Goal: Find specific page/section: Find specific page/section

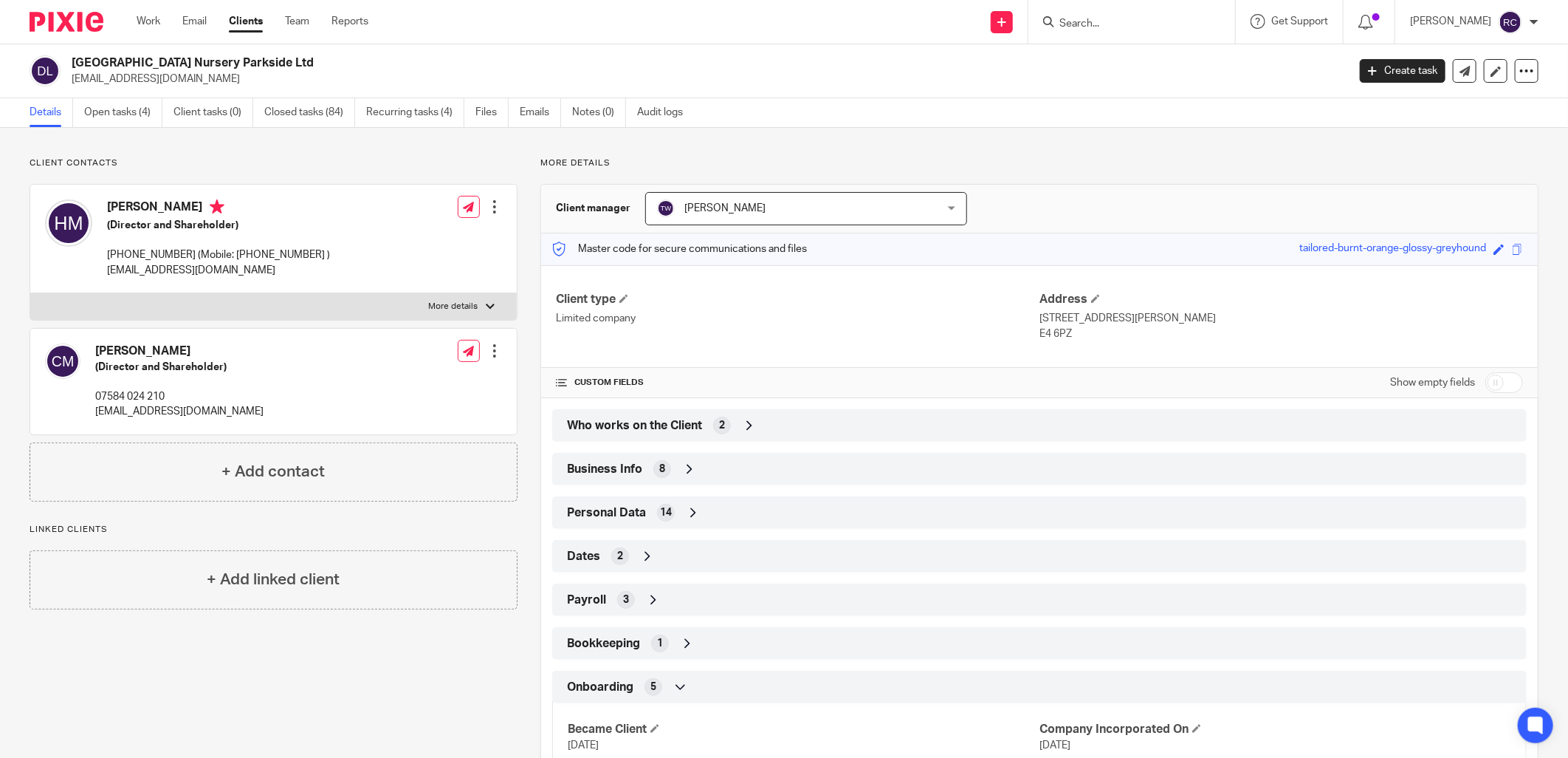
click at [1069, 23] on input "Search" at bounding box center [1124, 24] width 133 height 14
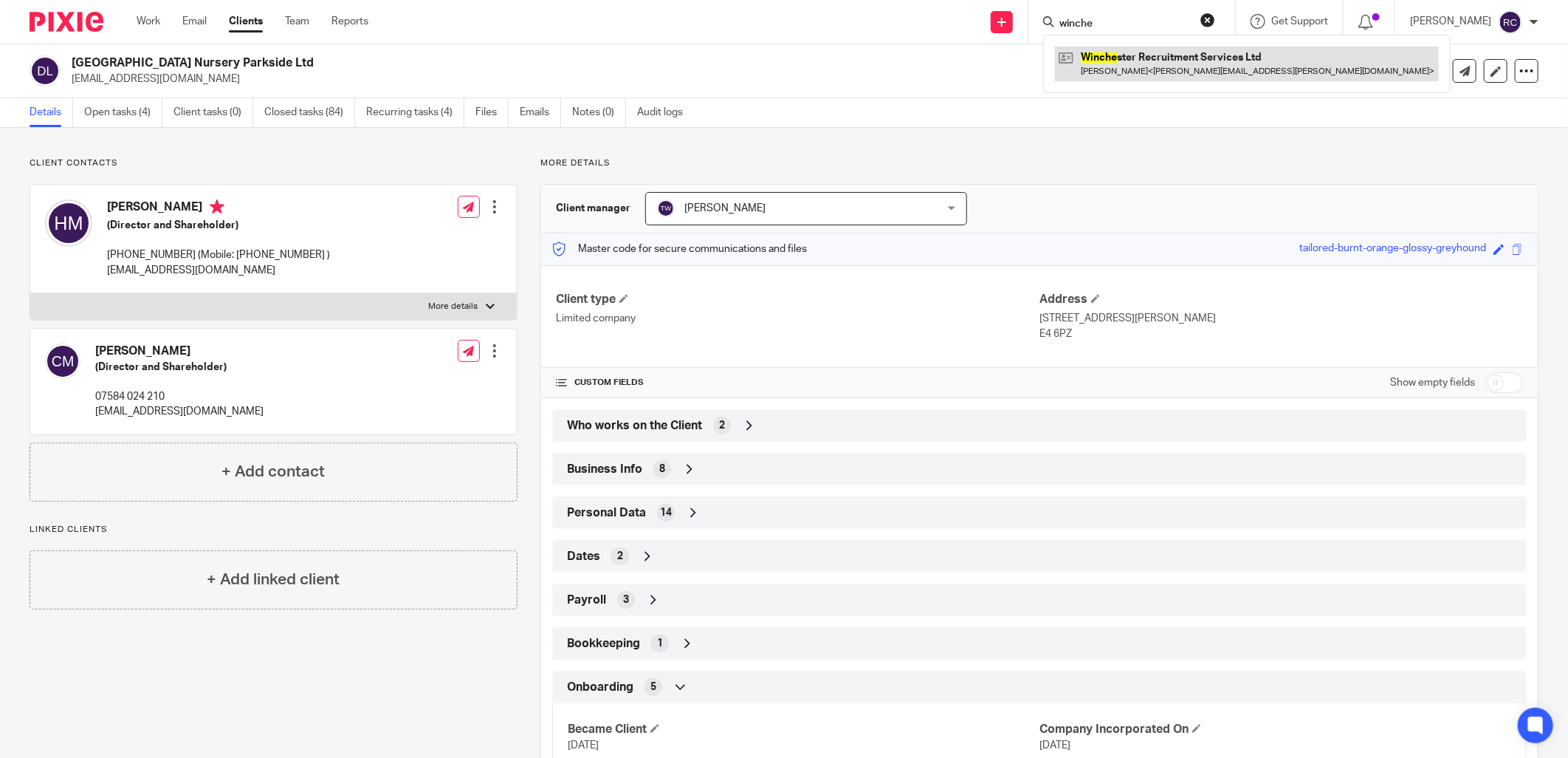
type input "winche"
click at [1101, 59] on link at bounding box center [1246, 63] width 383 height 34
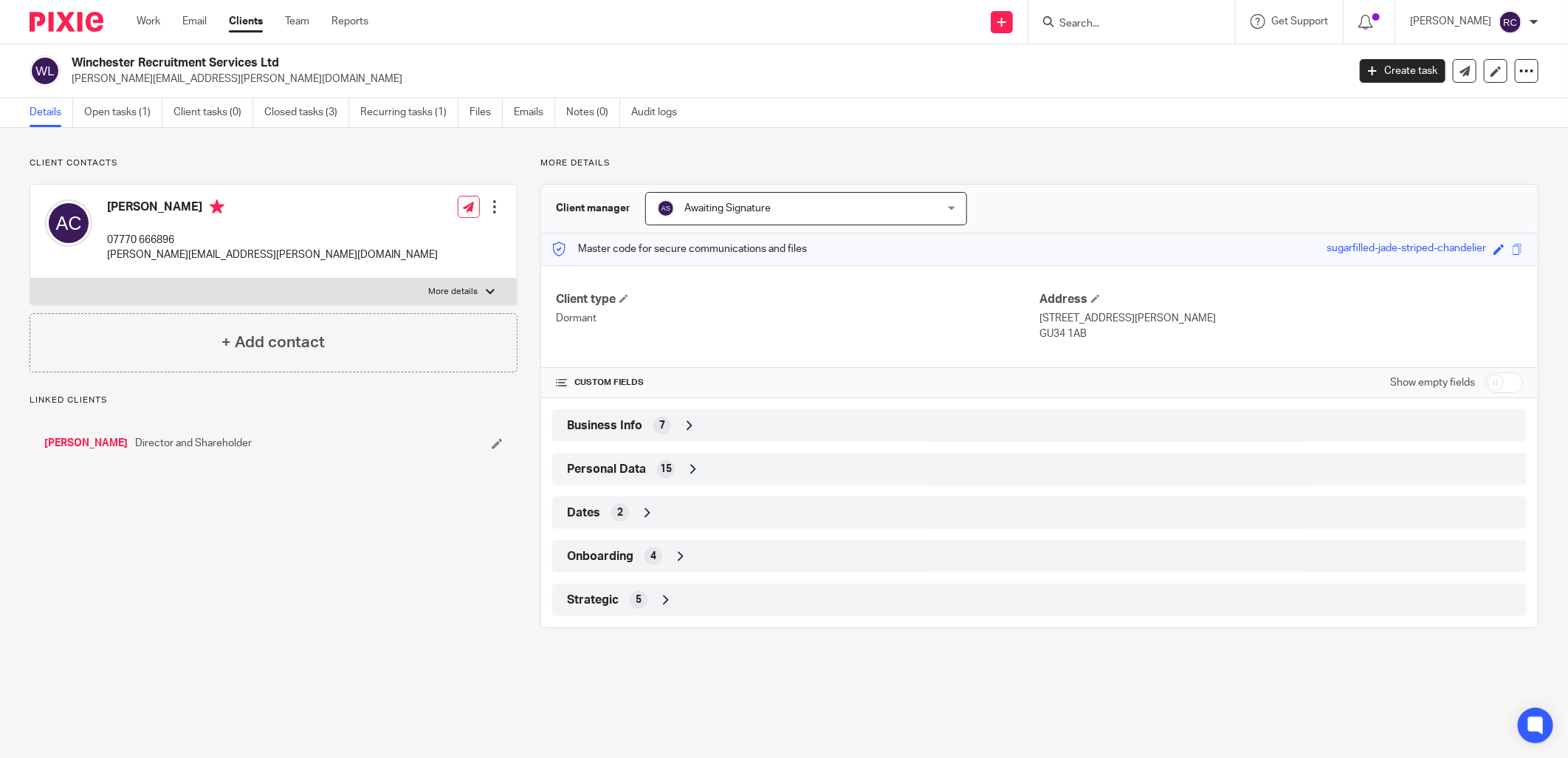
click at [608, 424] on span "Business Info" at bounding box center [604, 425] width 75 height 15
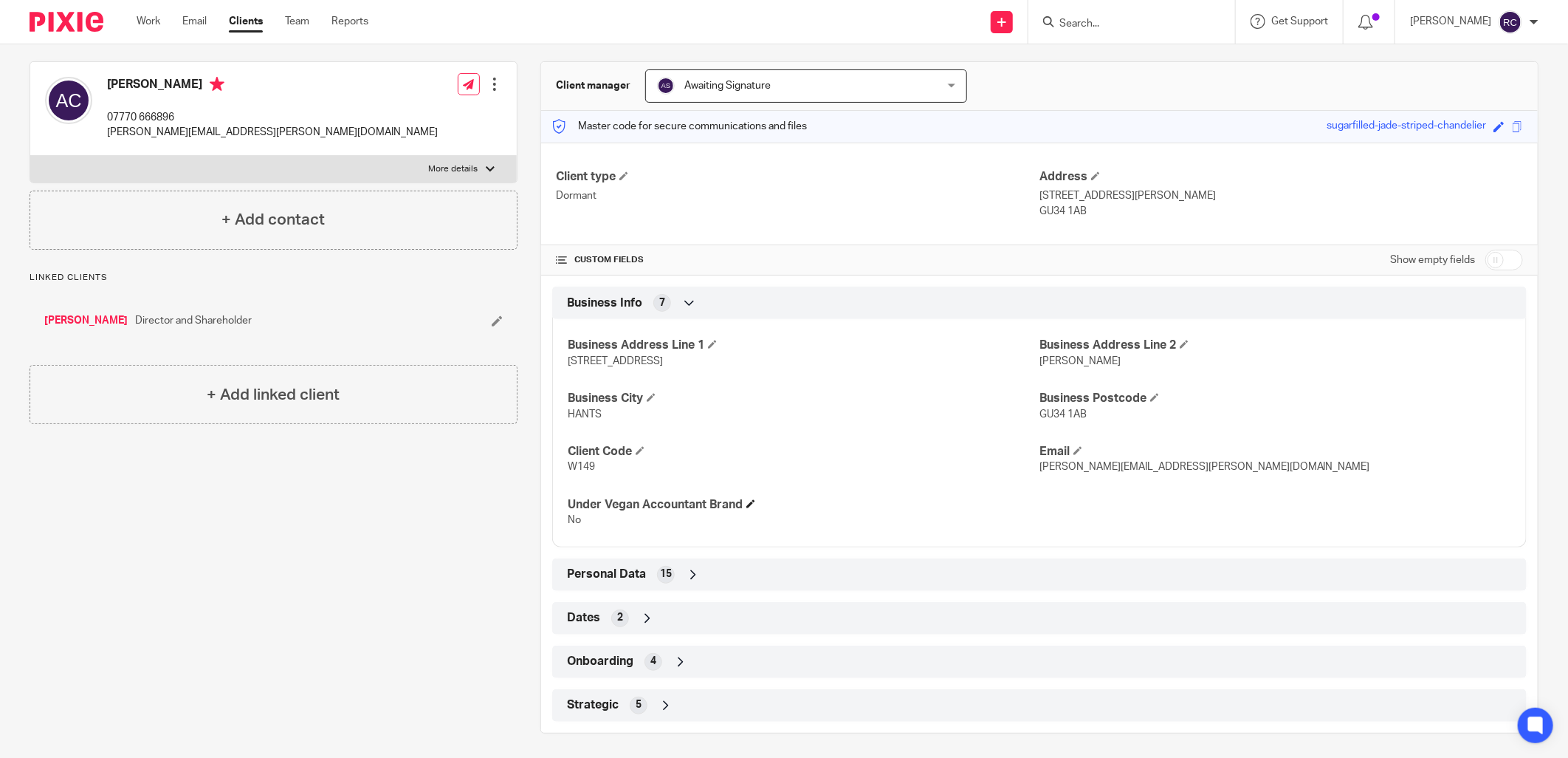
scroll to position [128, 0]
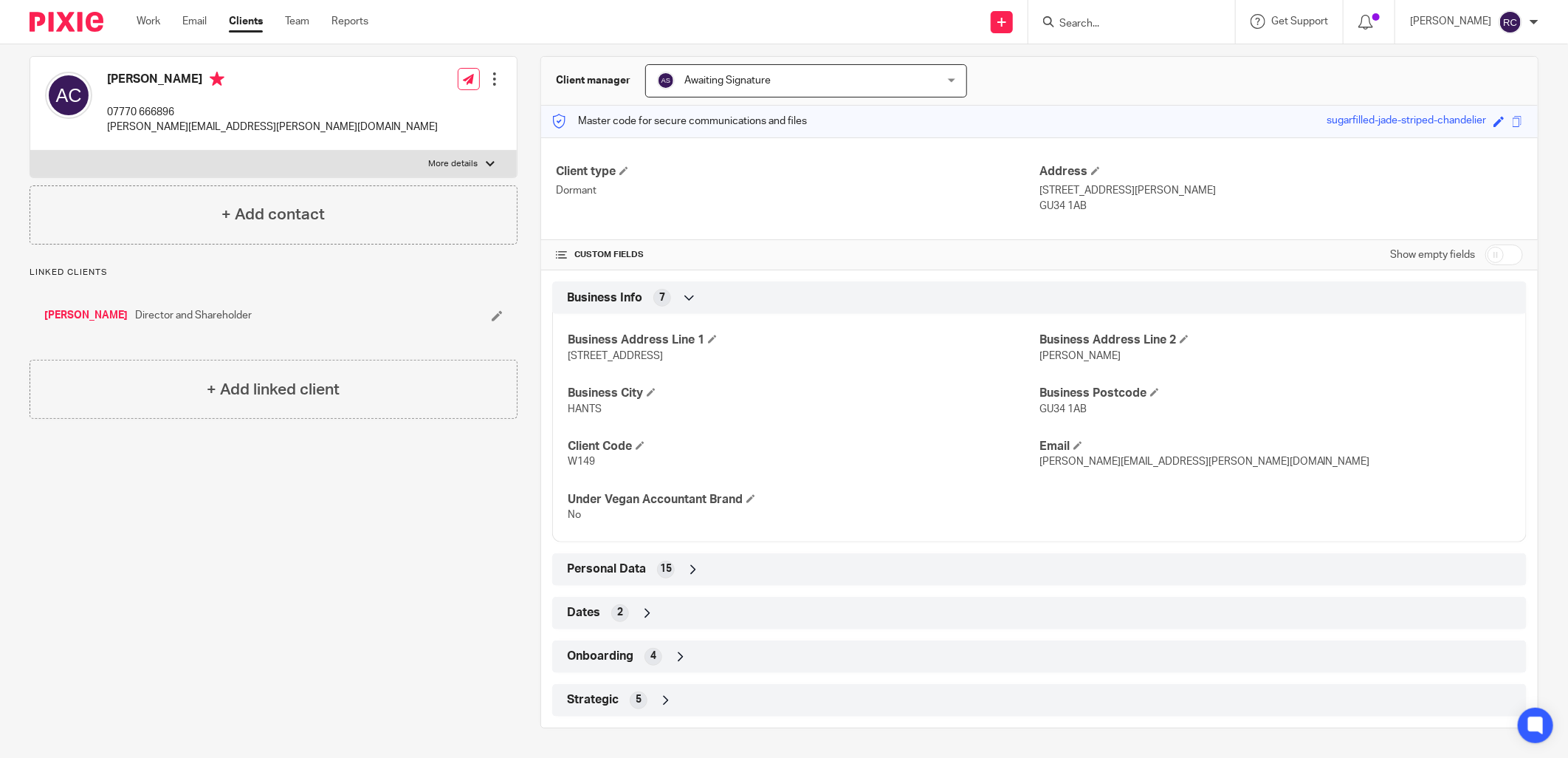
click at [668, 569] on div "15" at bounding box center [666, 569] width 18 height 18
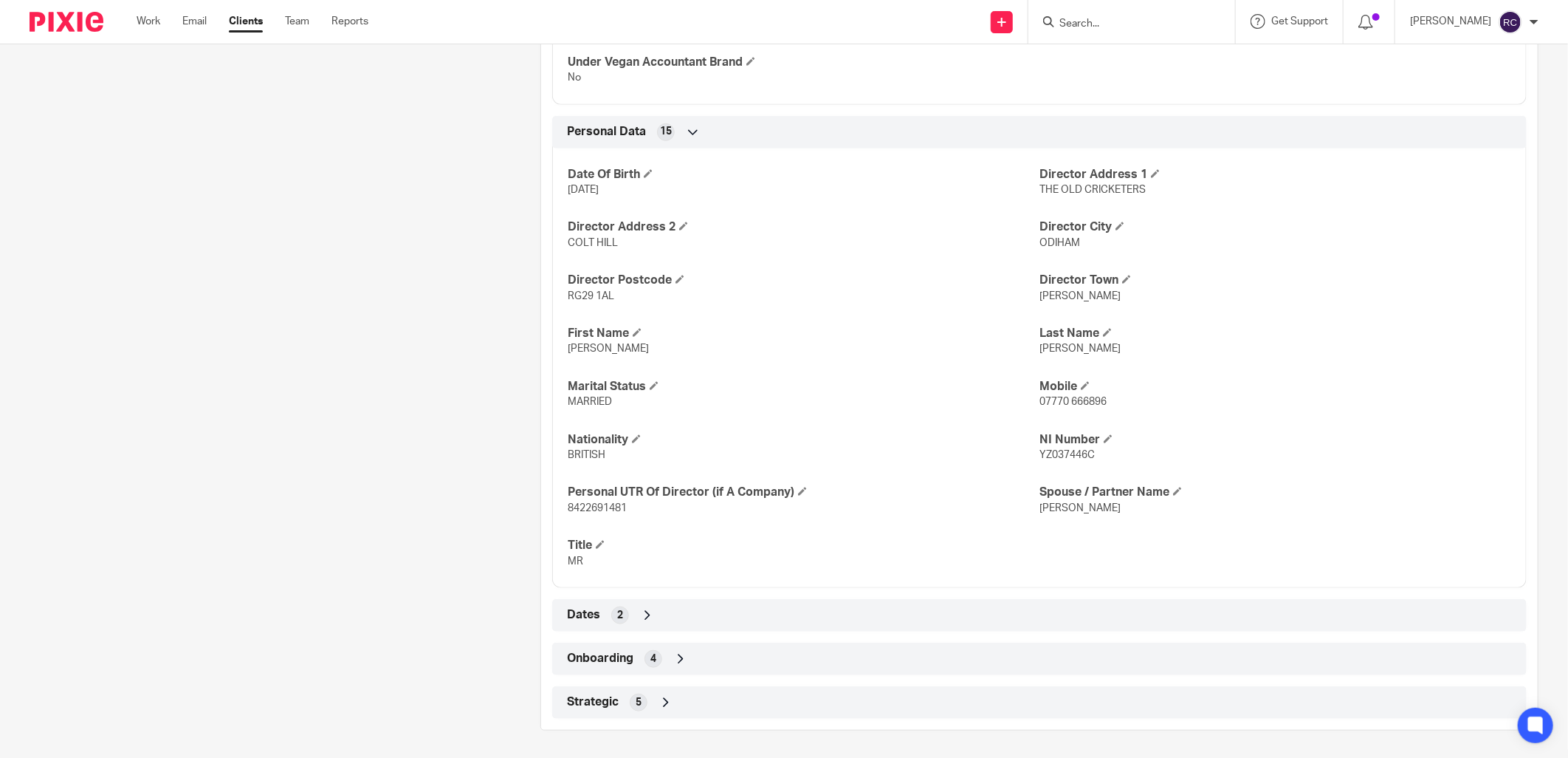
scroll to position [567, 0]
click at [624, 613] on div "Dates 2" at bounding box center [1039, 613] width 953 height 25
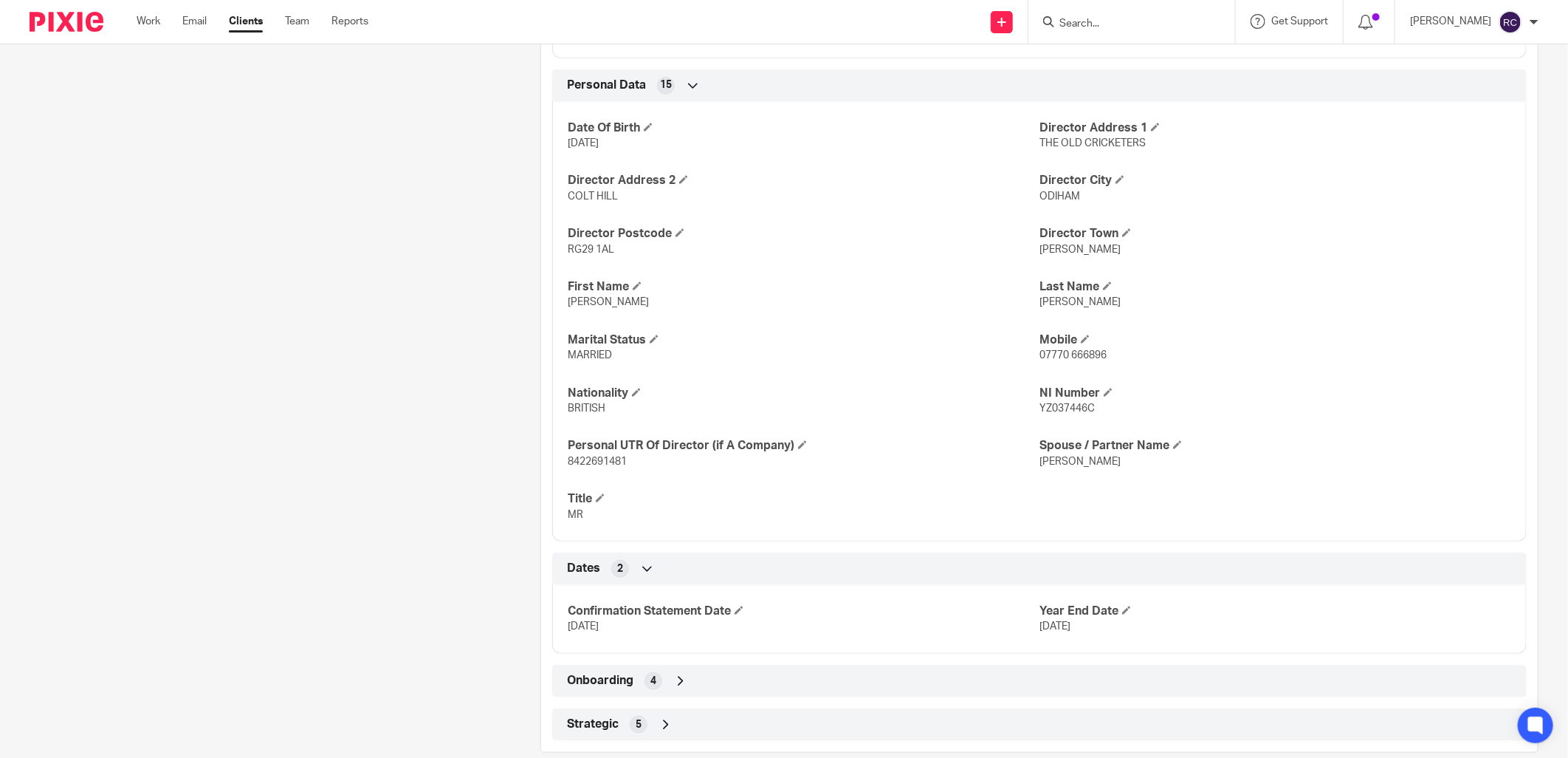
scroll to position [636, 0]
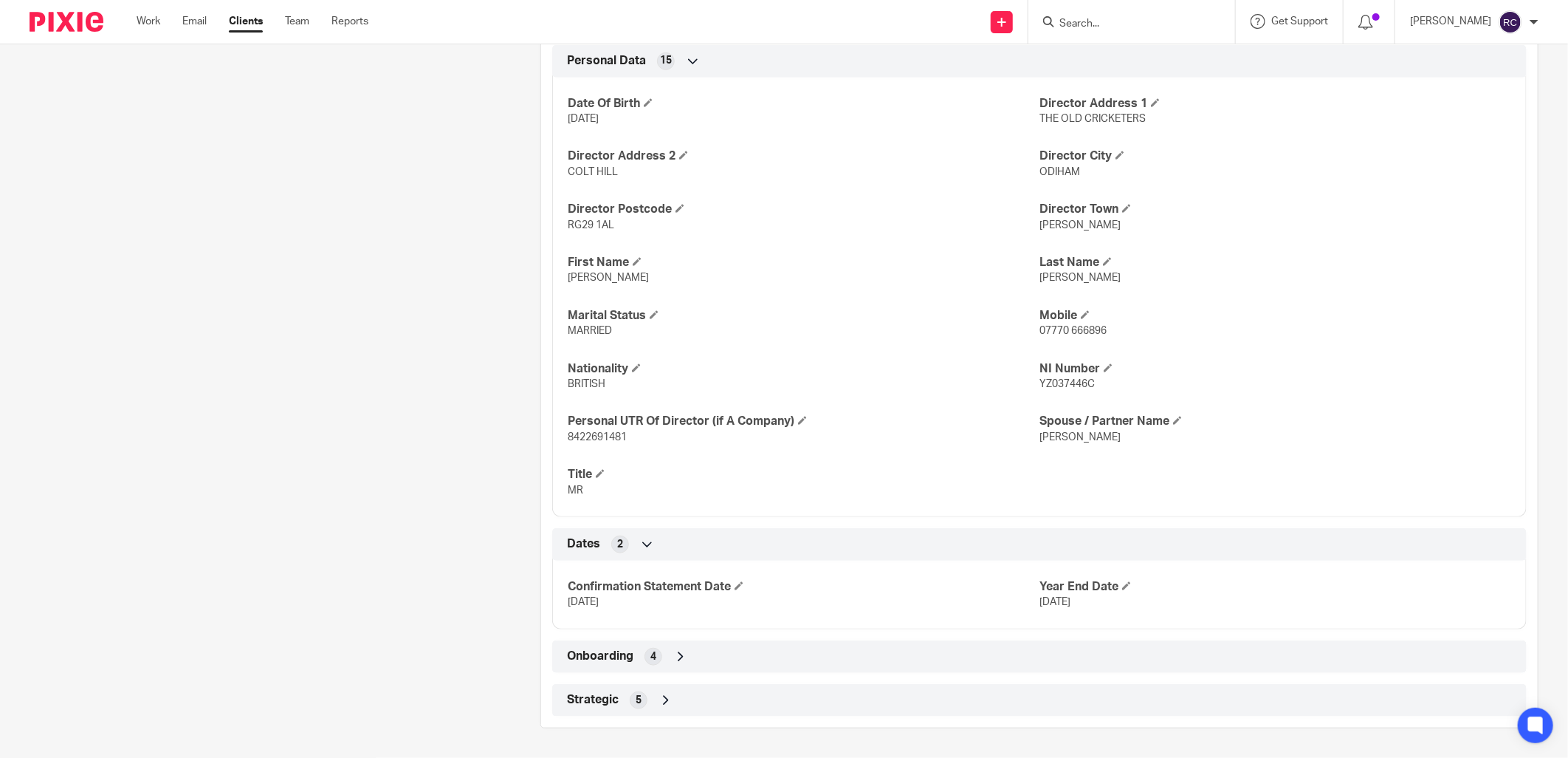
click at [644, 658] on div "4" at bounding box center [653, 656] width 18 height 18
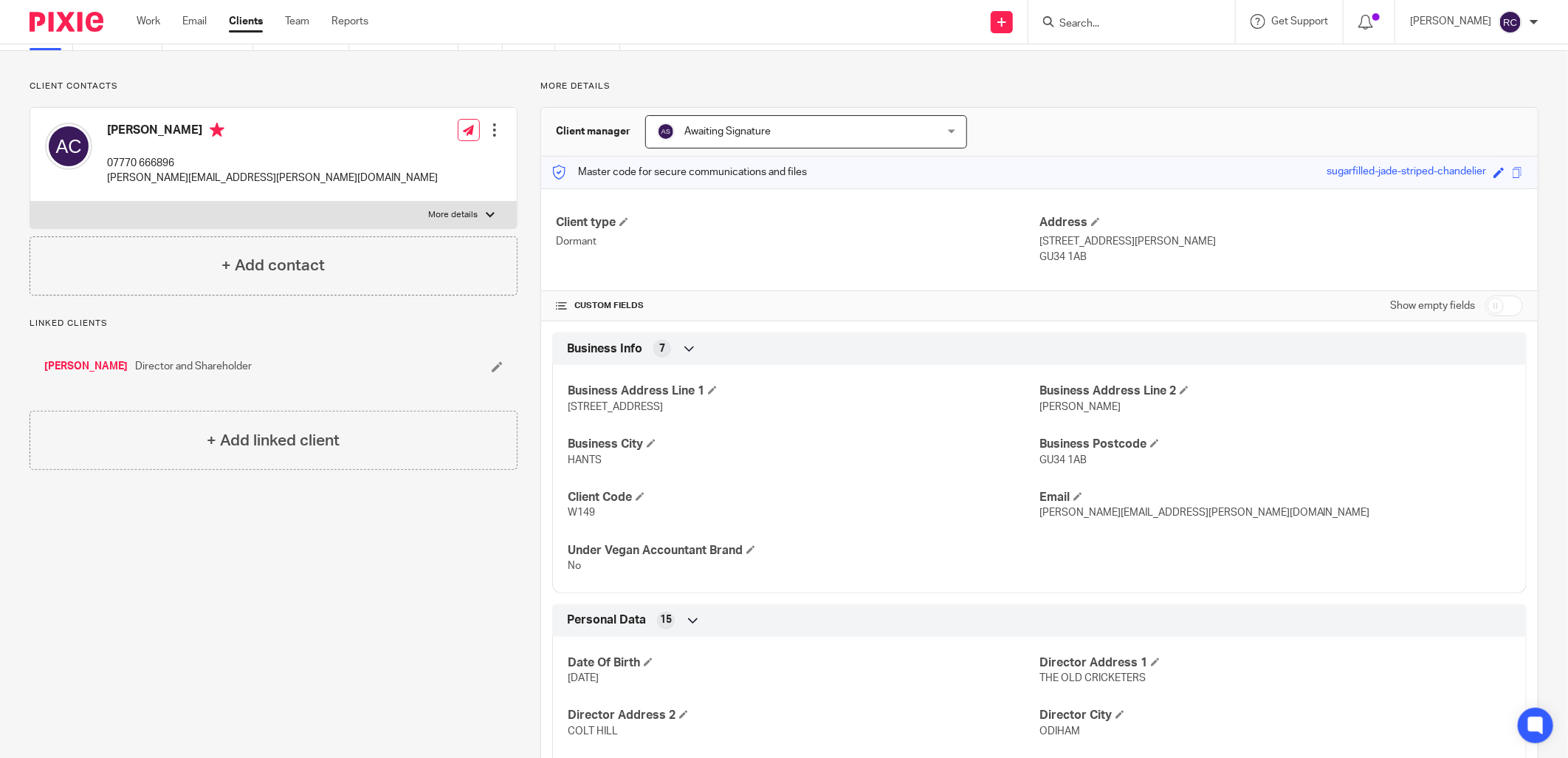
scroll to position [0, 0]
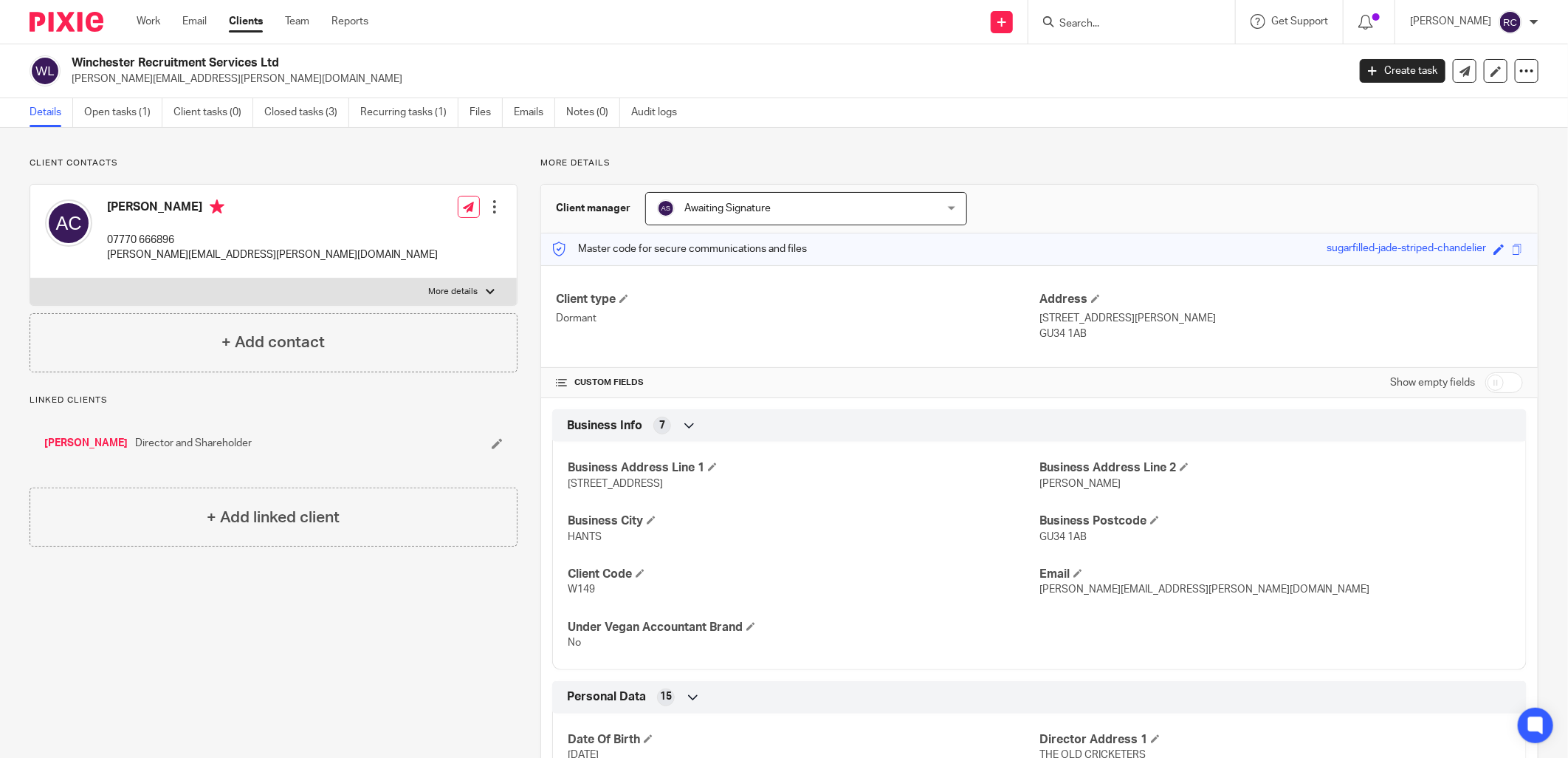
click at [1079, 18] on input "Search" at bounding box center [1124, 24] width 133 height 14
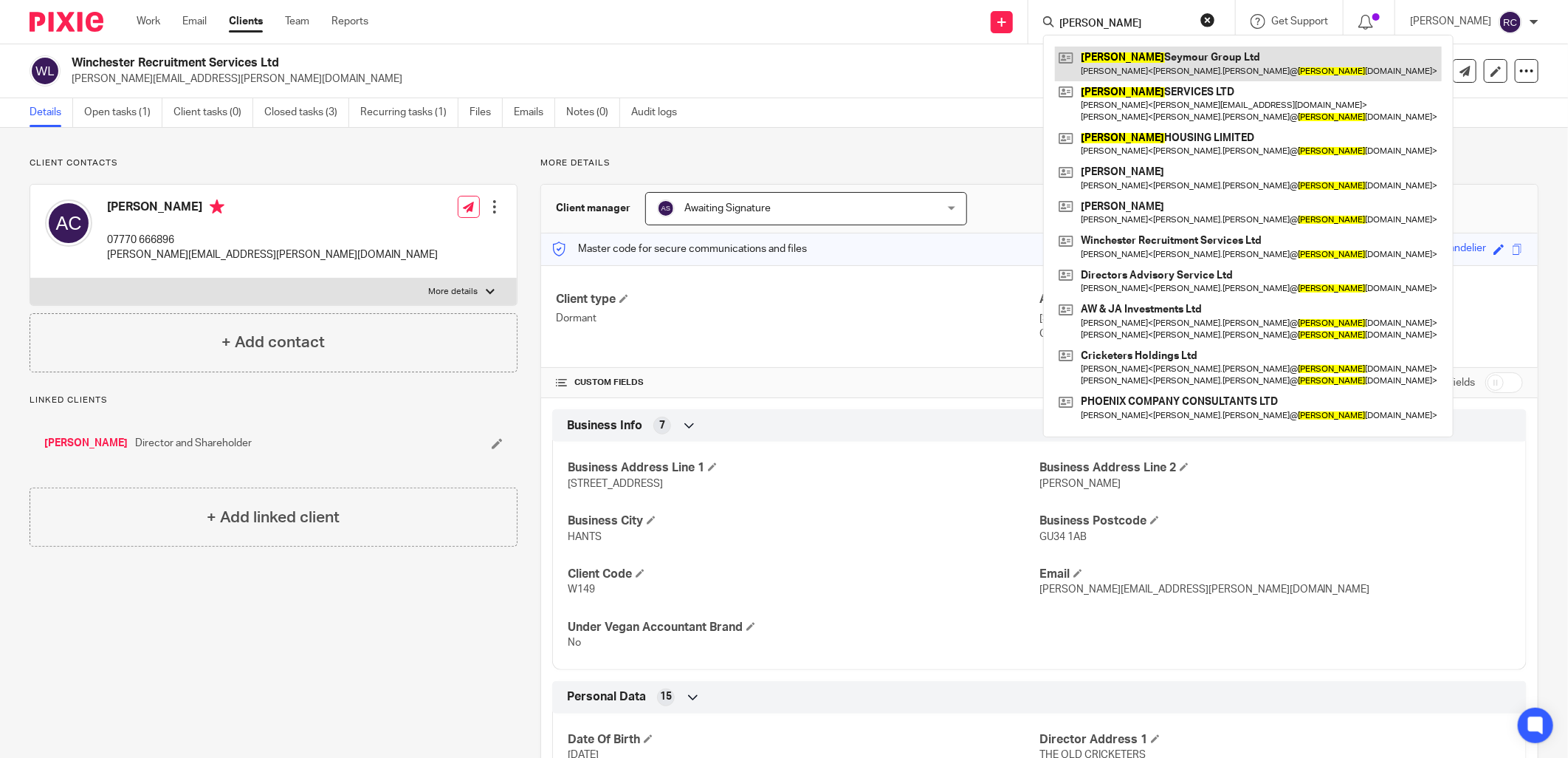
type input "cromwell"
click at [1131, 70] on link at bounding box center [1248, 63] width 387 height 34
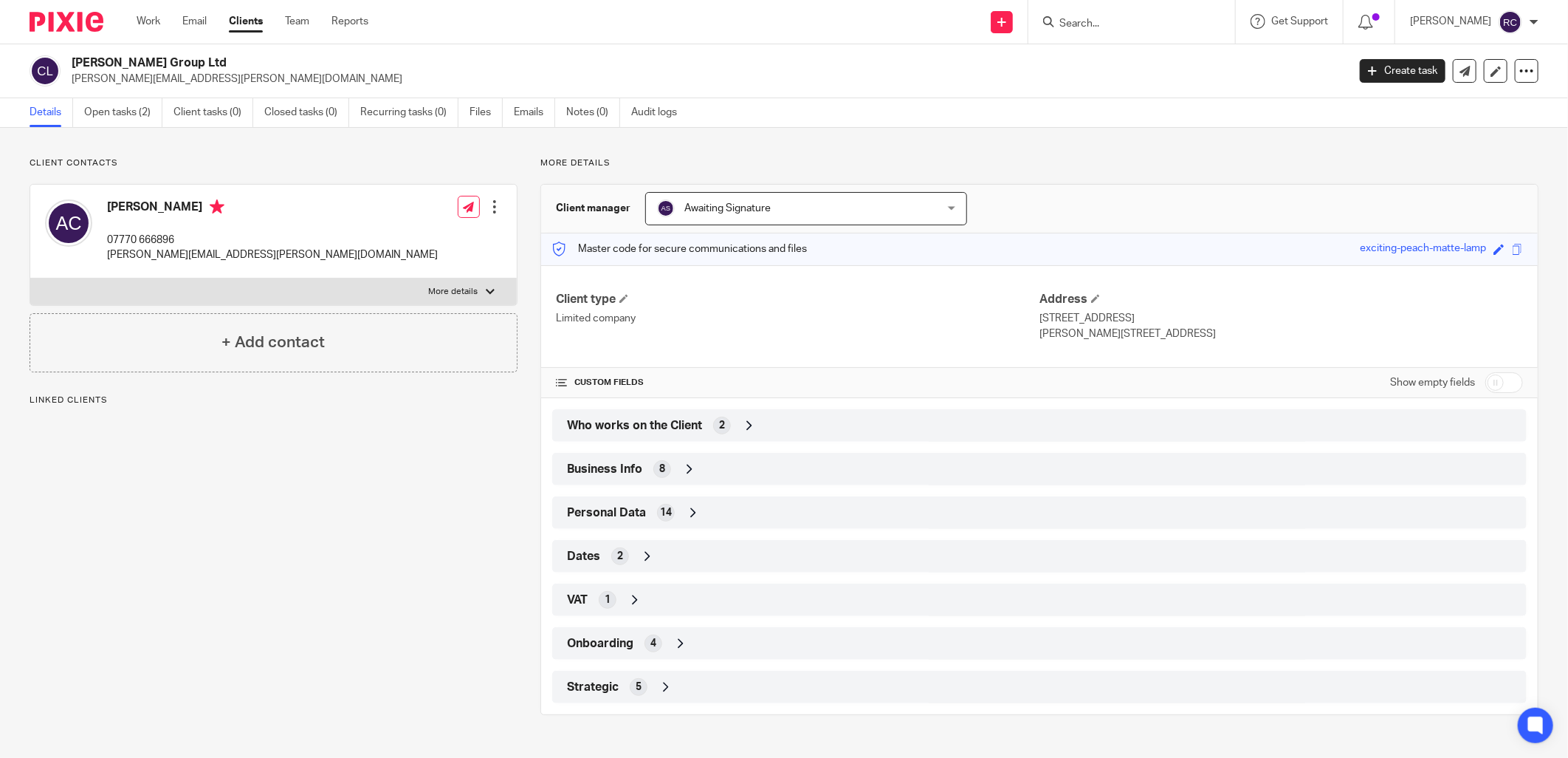
click at [705, 425] on div "Who works on the Client 2" at bounding box center [1039, 425] width 953 height 25
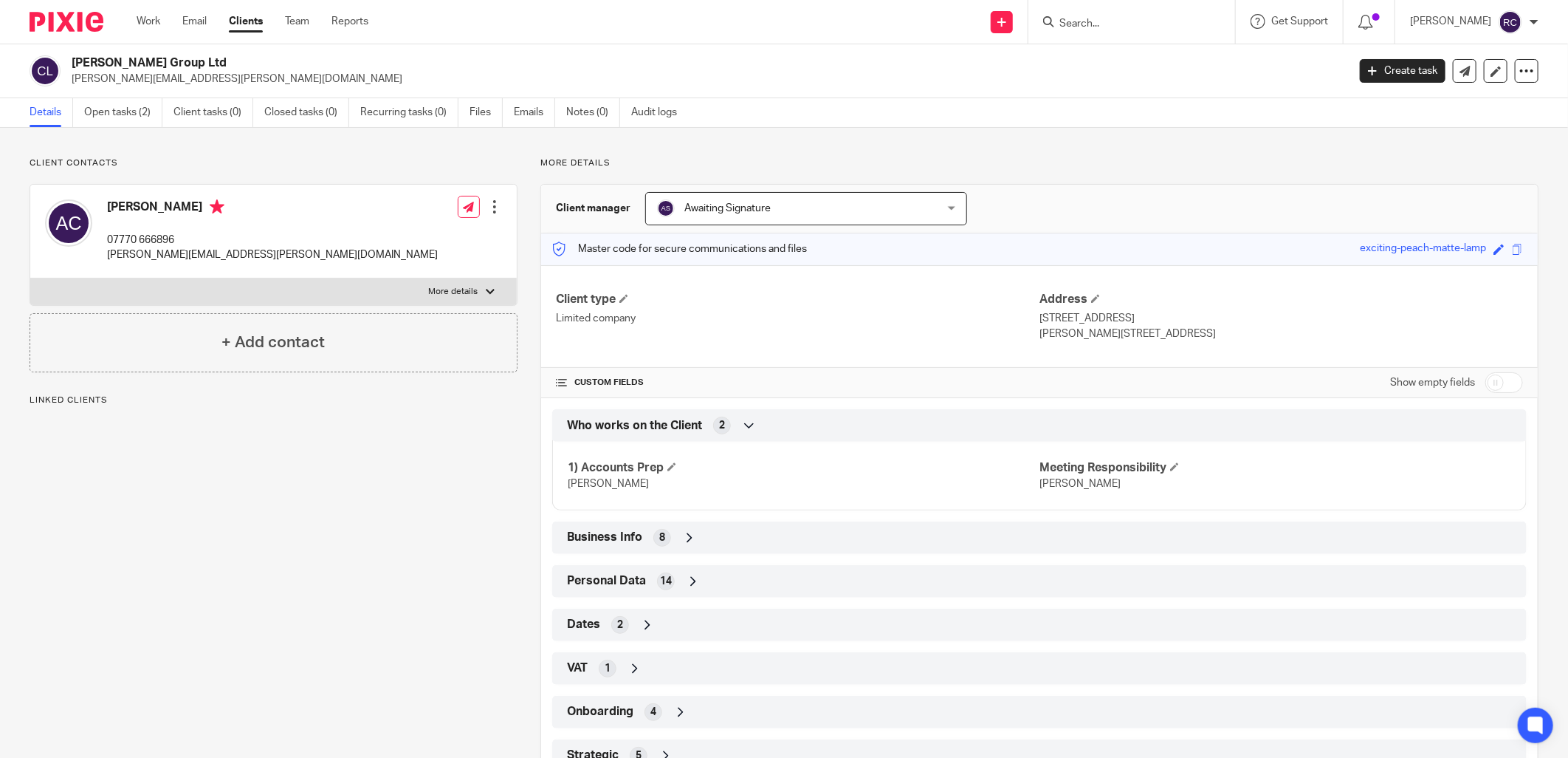
click at [749, 426] on icon at bounding box center [749, 425] width 15 height 15
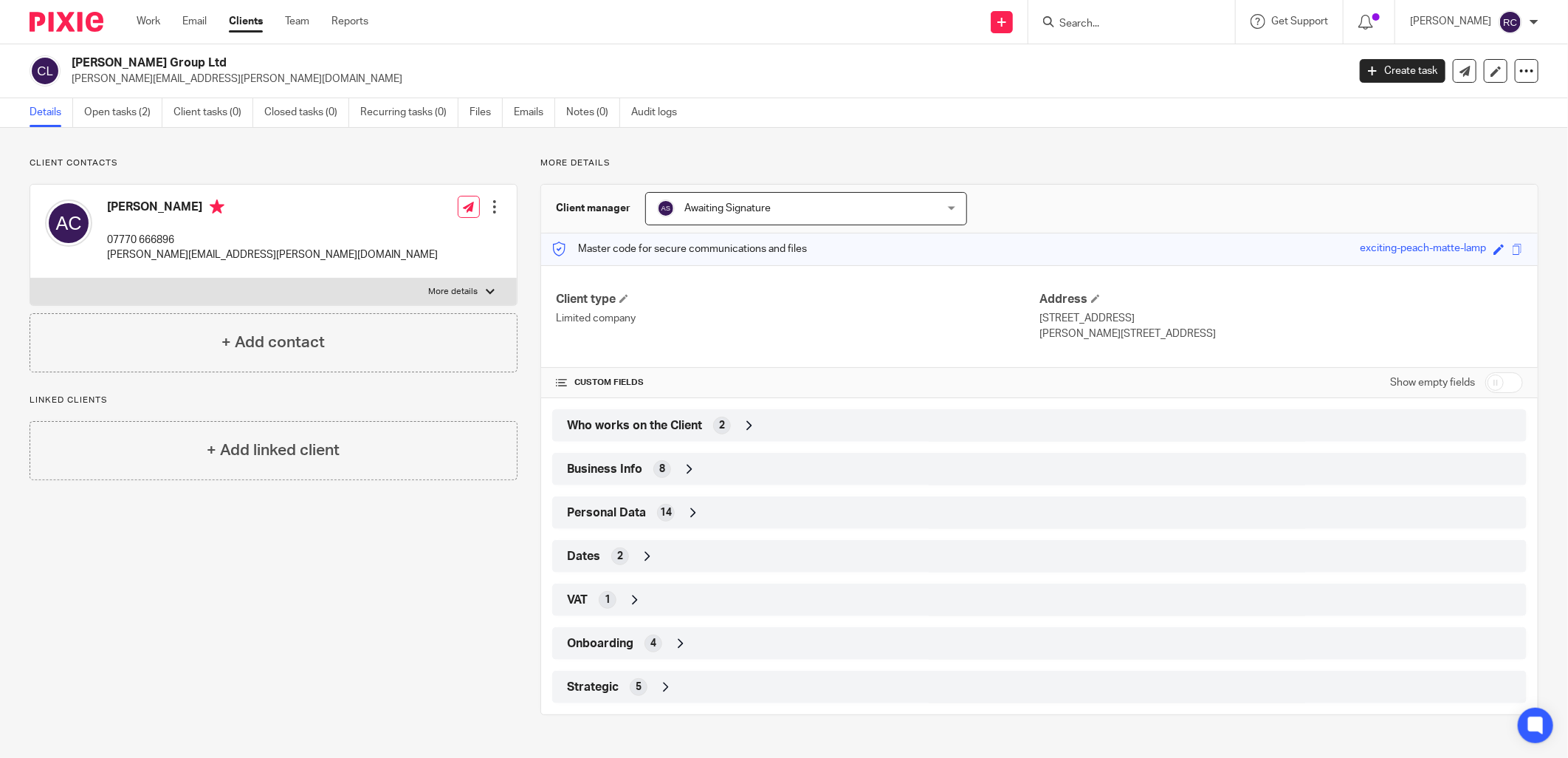
click at [1104, 26] on input "Search" at bounding box center [1124, 24] width 133 height 14
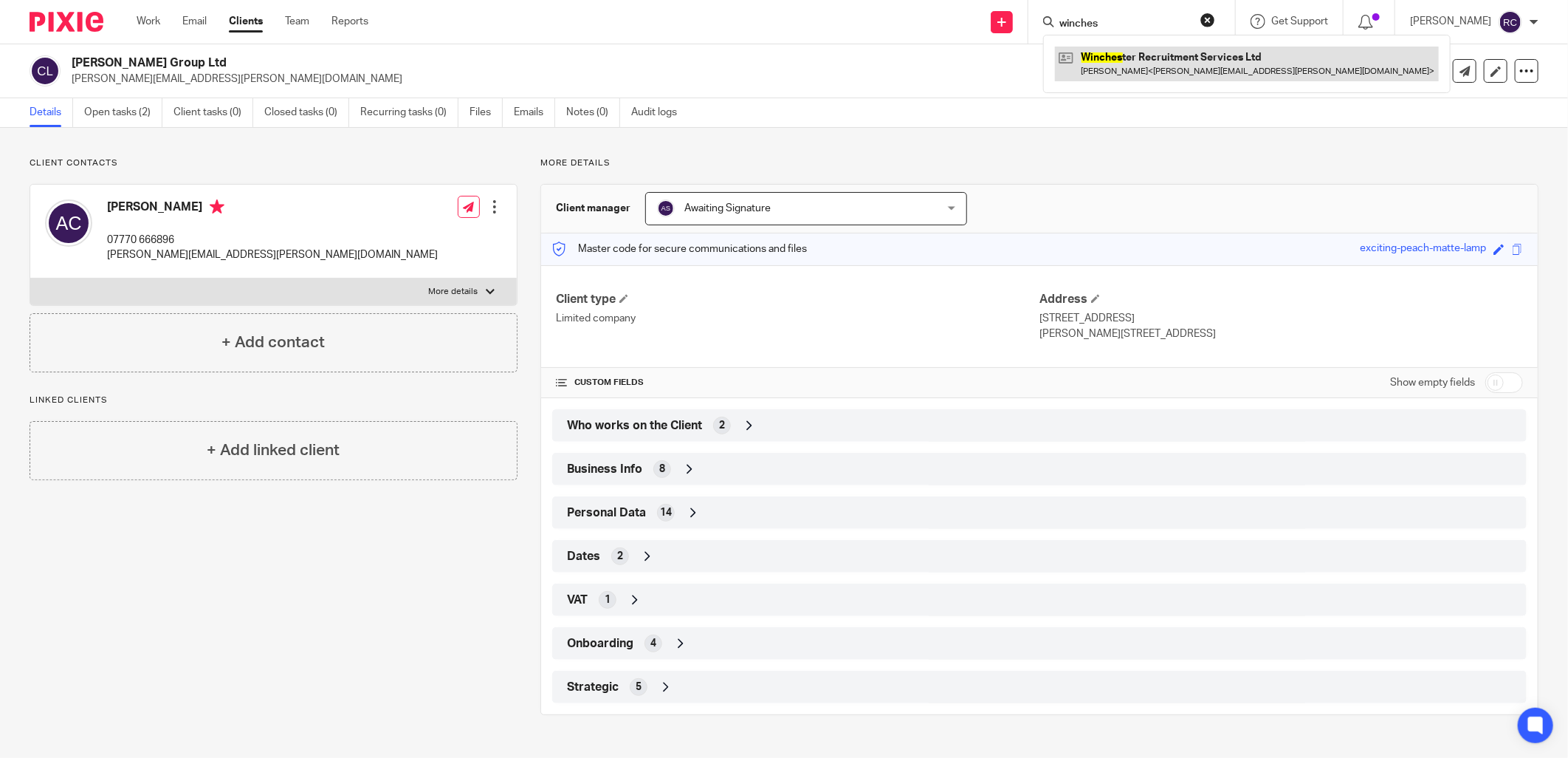
type input "winches"
click at [1176, 54] on link at bounding box center [1246, 63] width 383 height 34
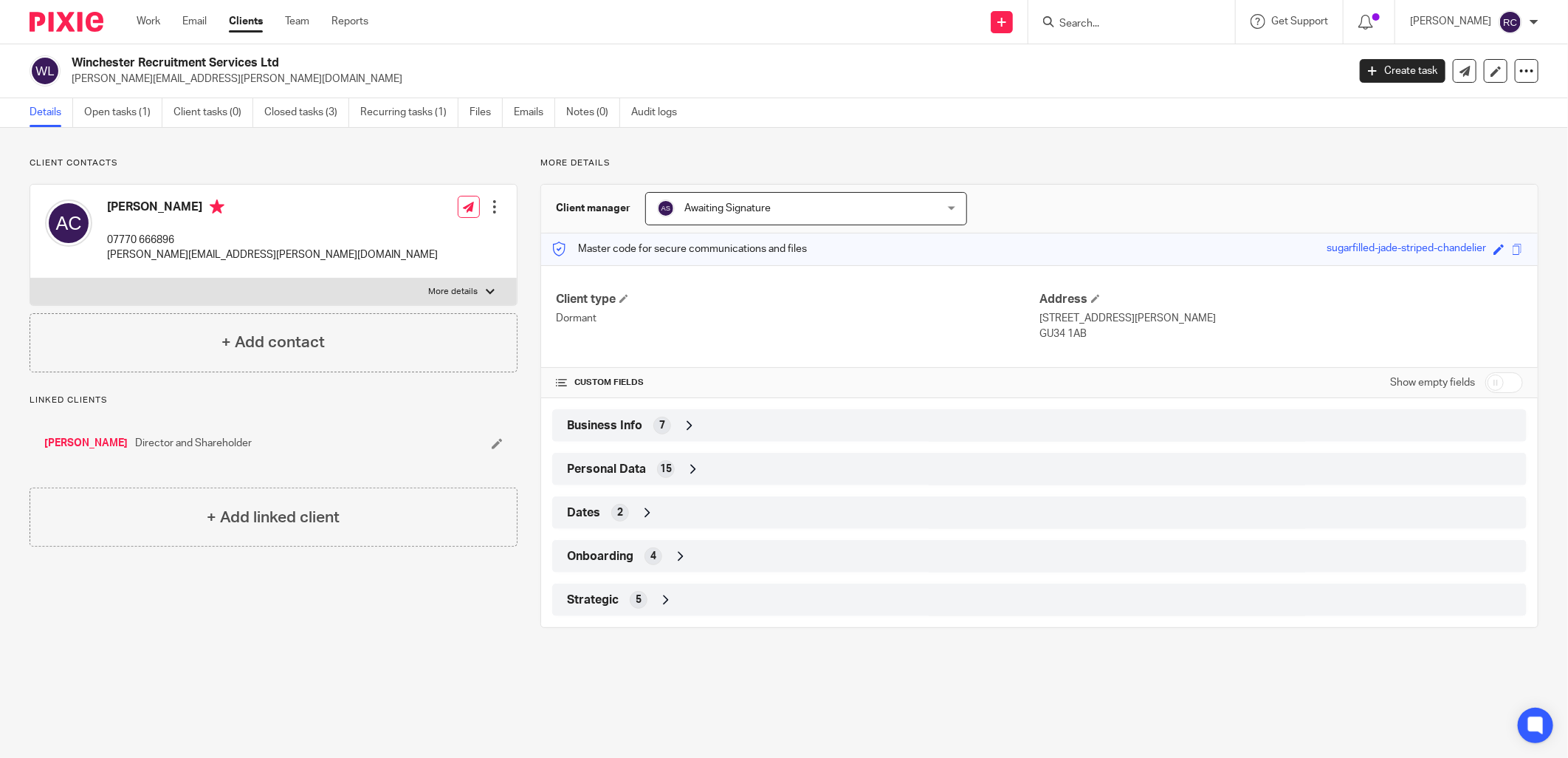
click at [653, 427] on div "7" at bounding box center [663, 425] width 18 height 18
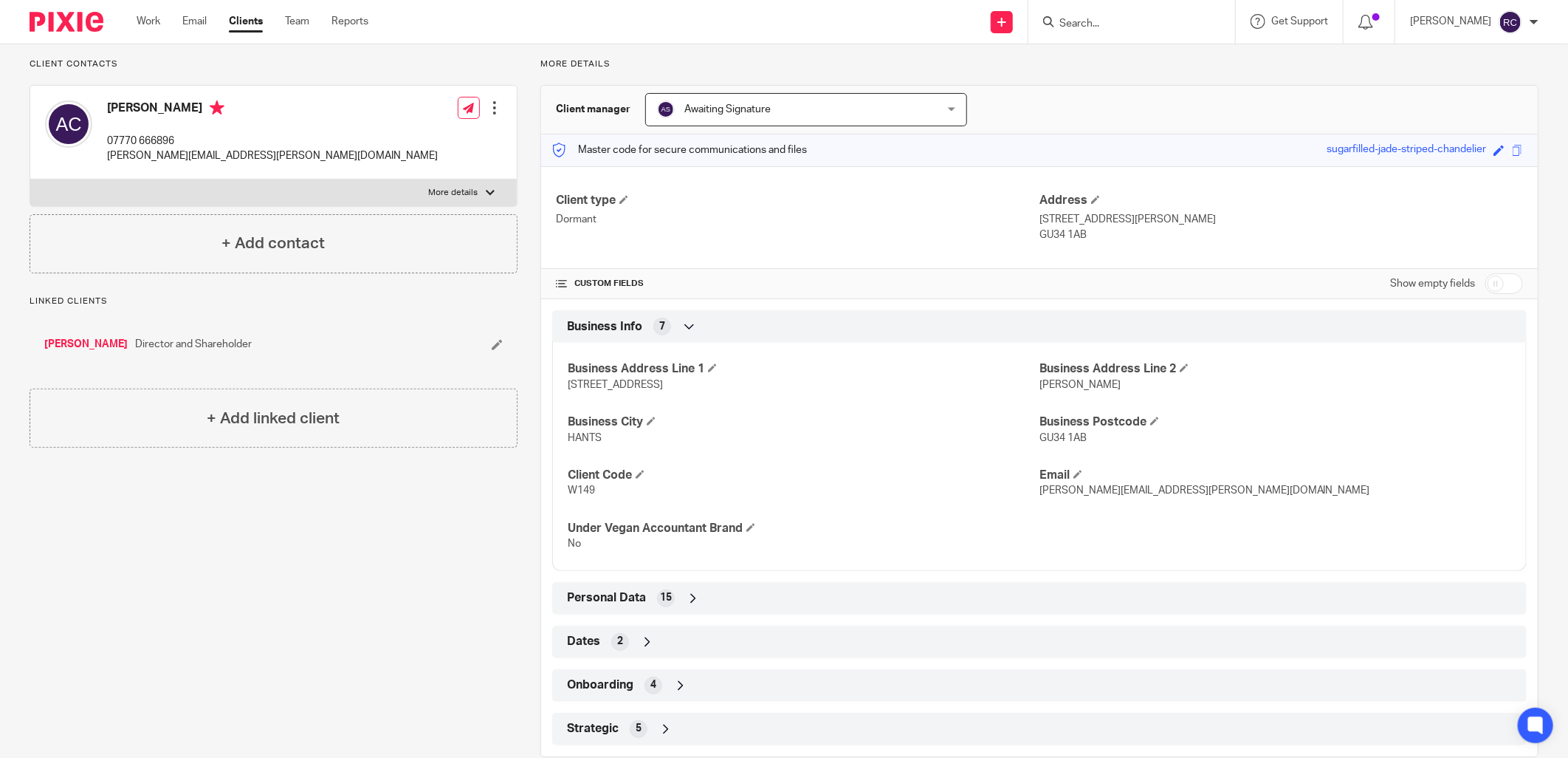
scroll to position [128, 0]
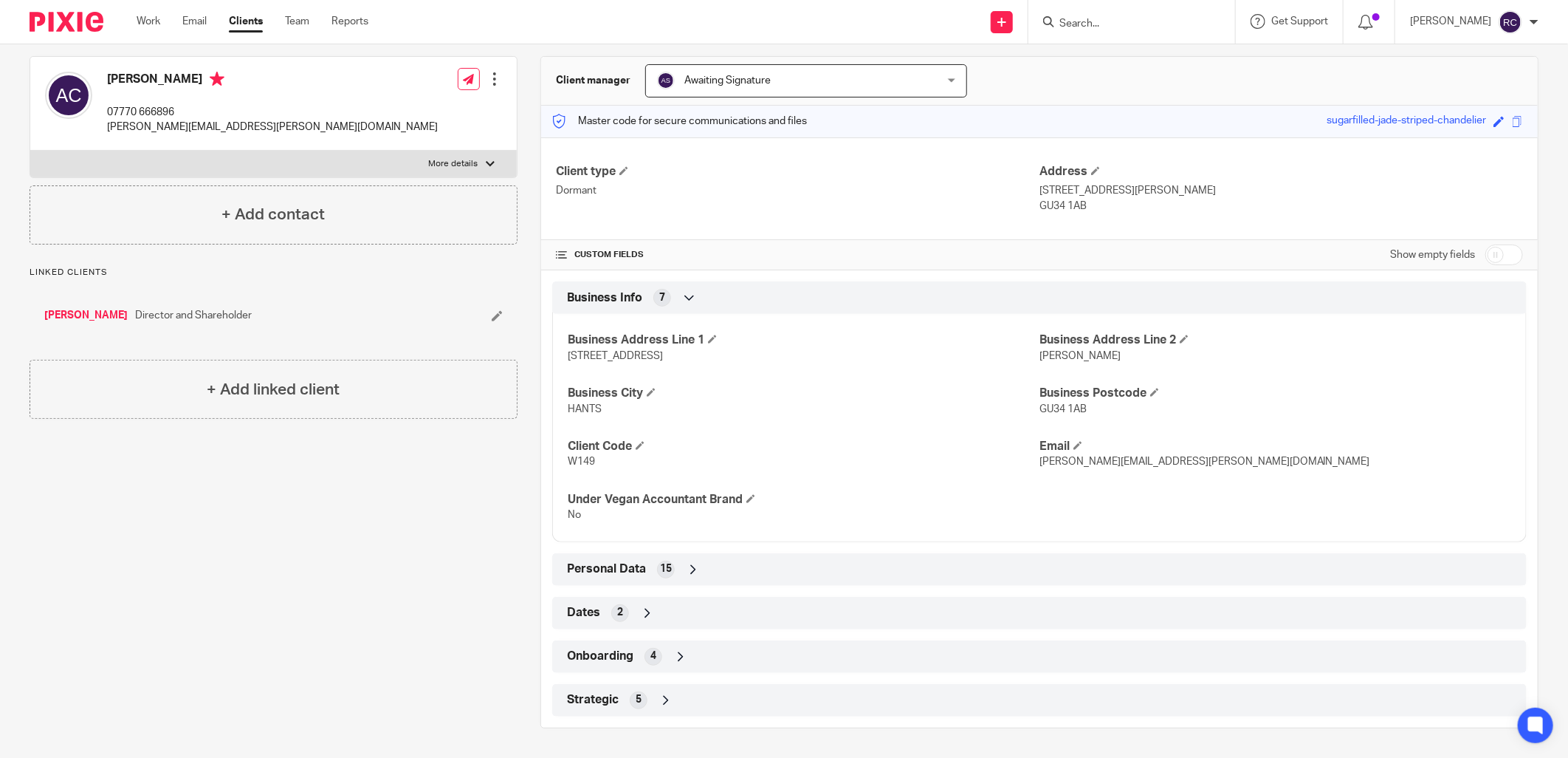
click at [660, 569] on span "15" at bounding box center [665, 568] width 12 height 15
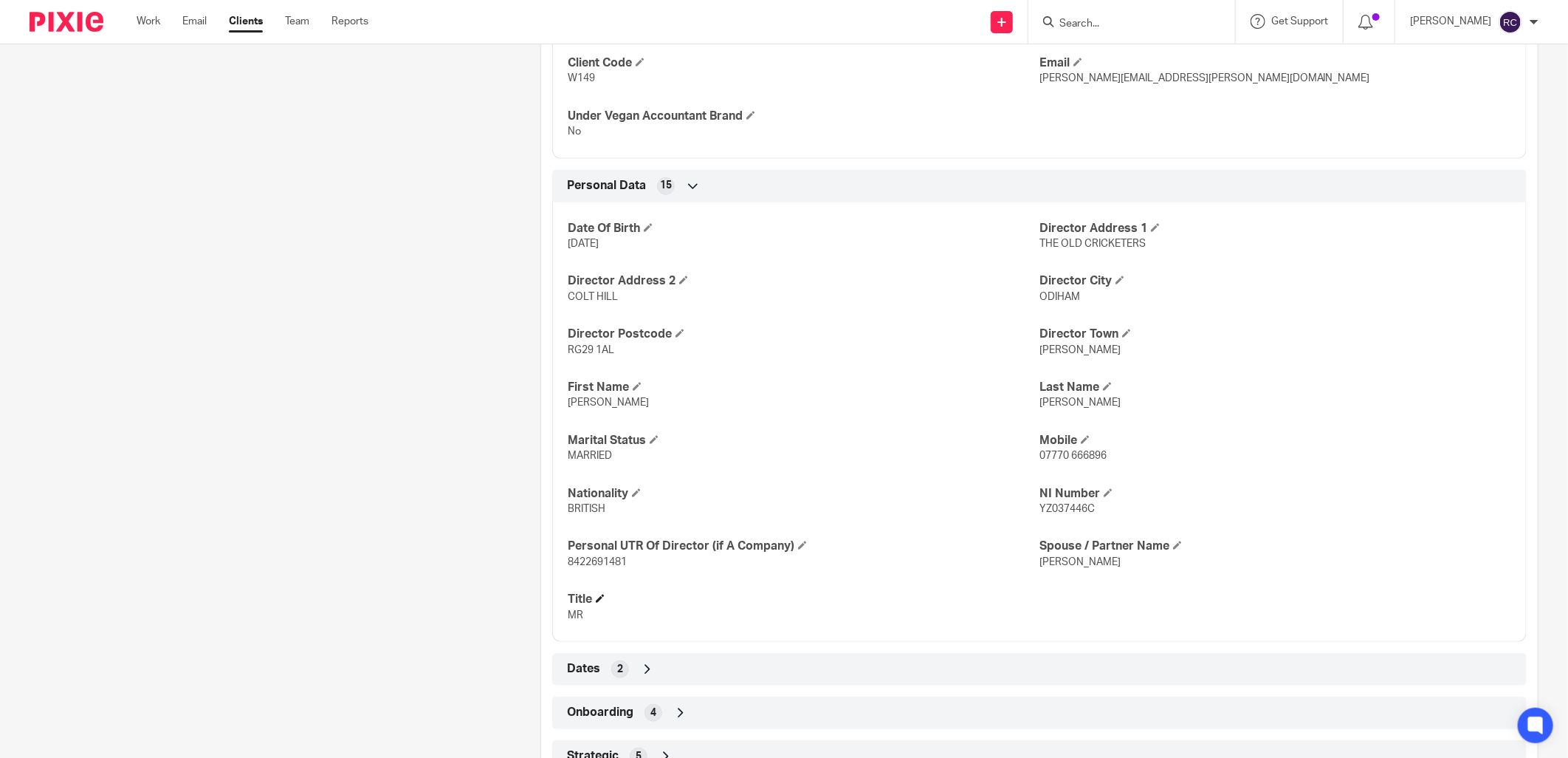
scroll to position [567, 0]
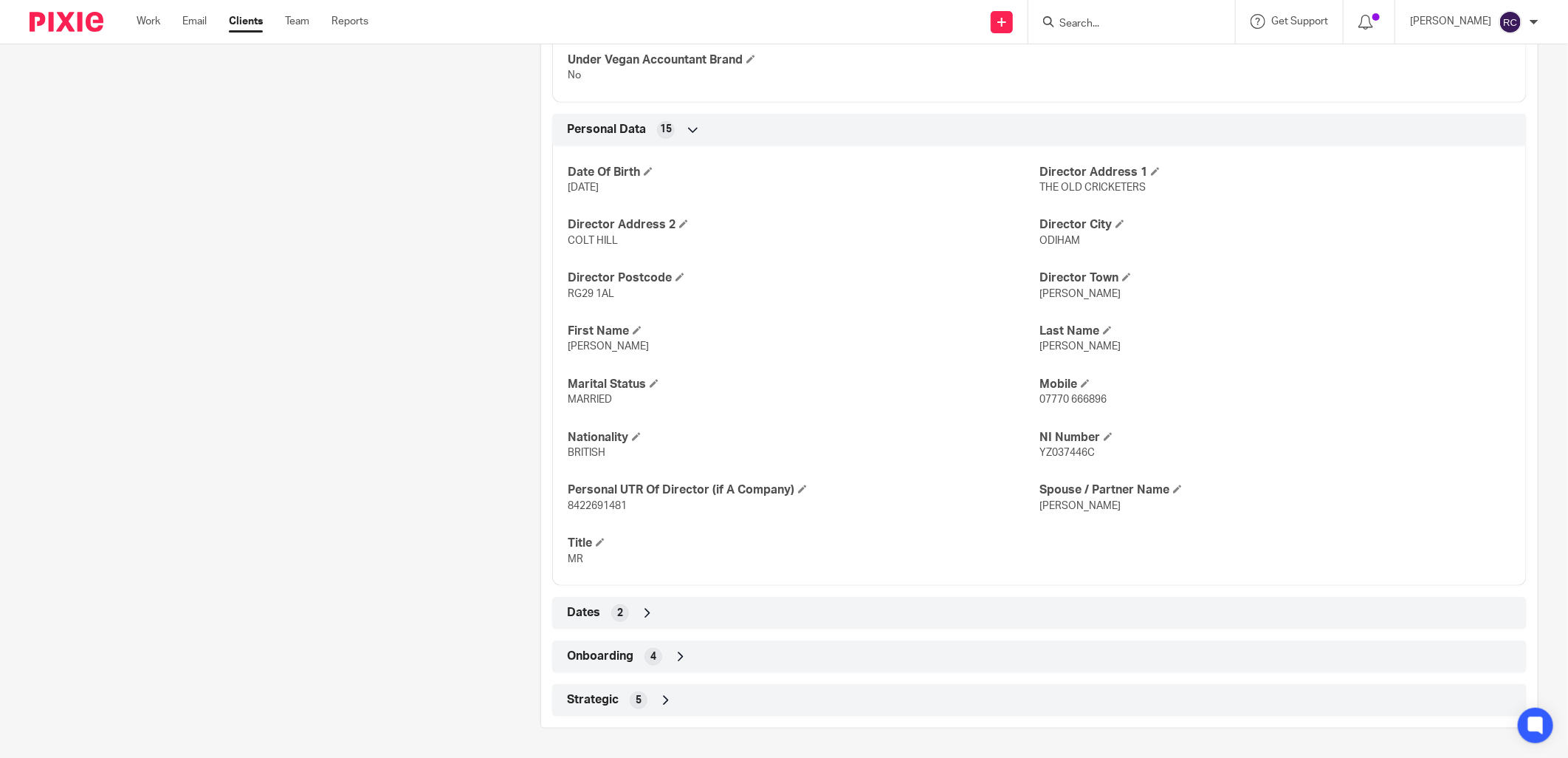
click at [641, 614] on icon at bounding box center [647, 613] width 15 height 15
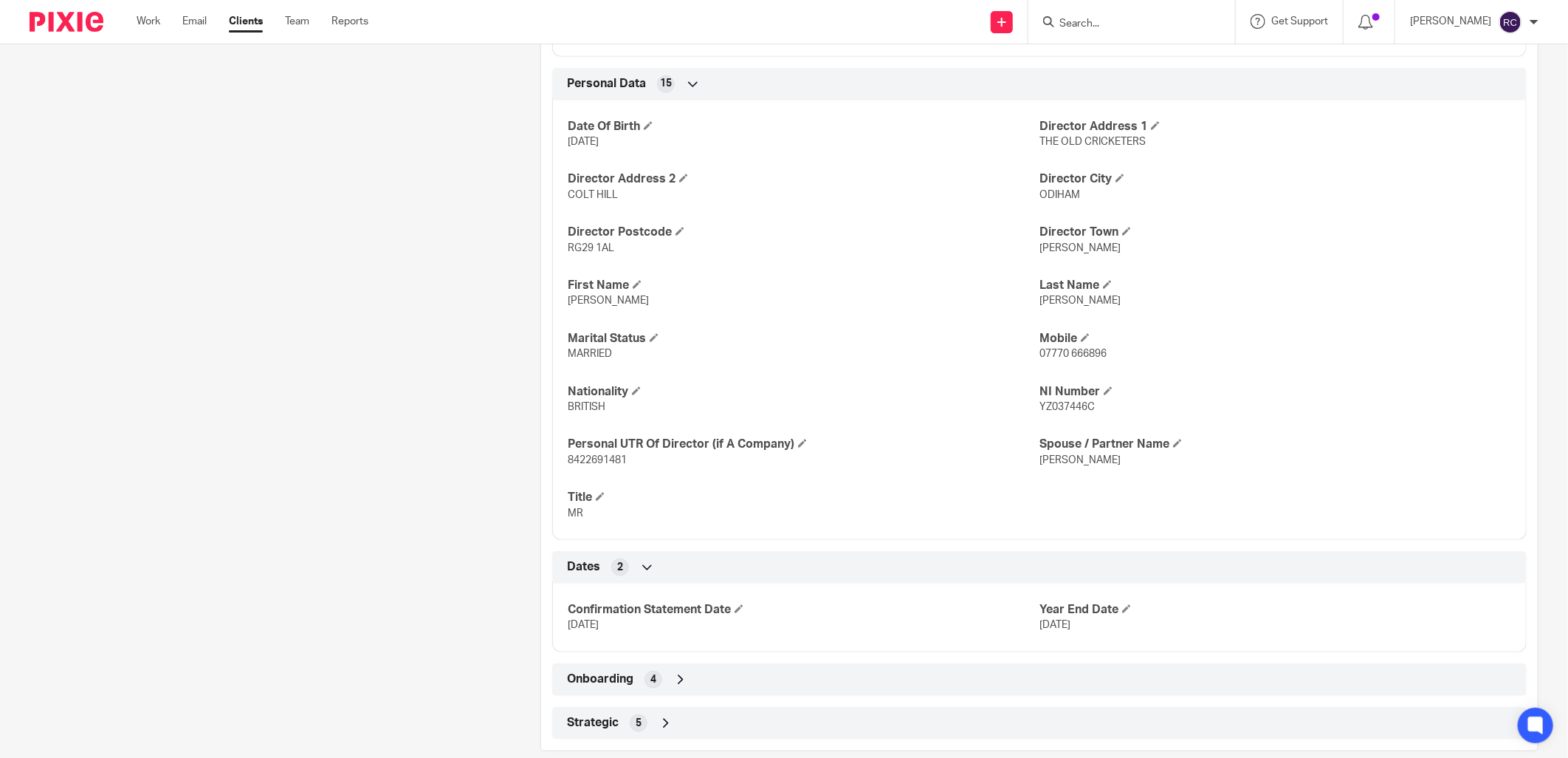
scroll to position [636, 0]
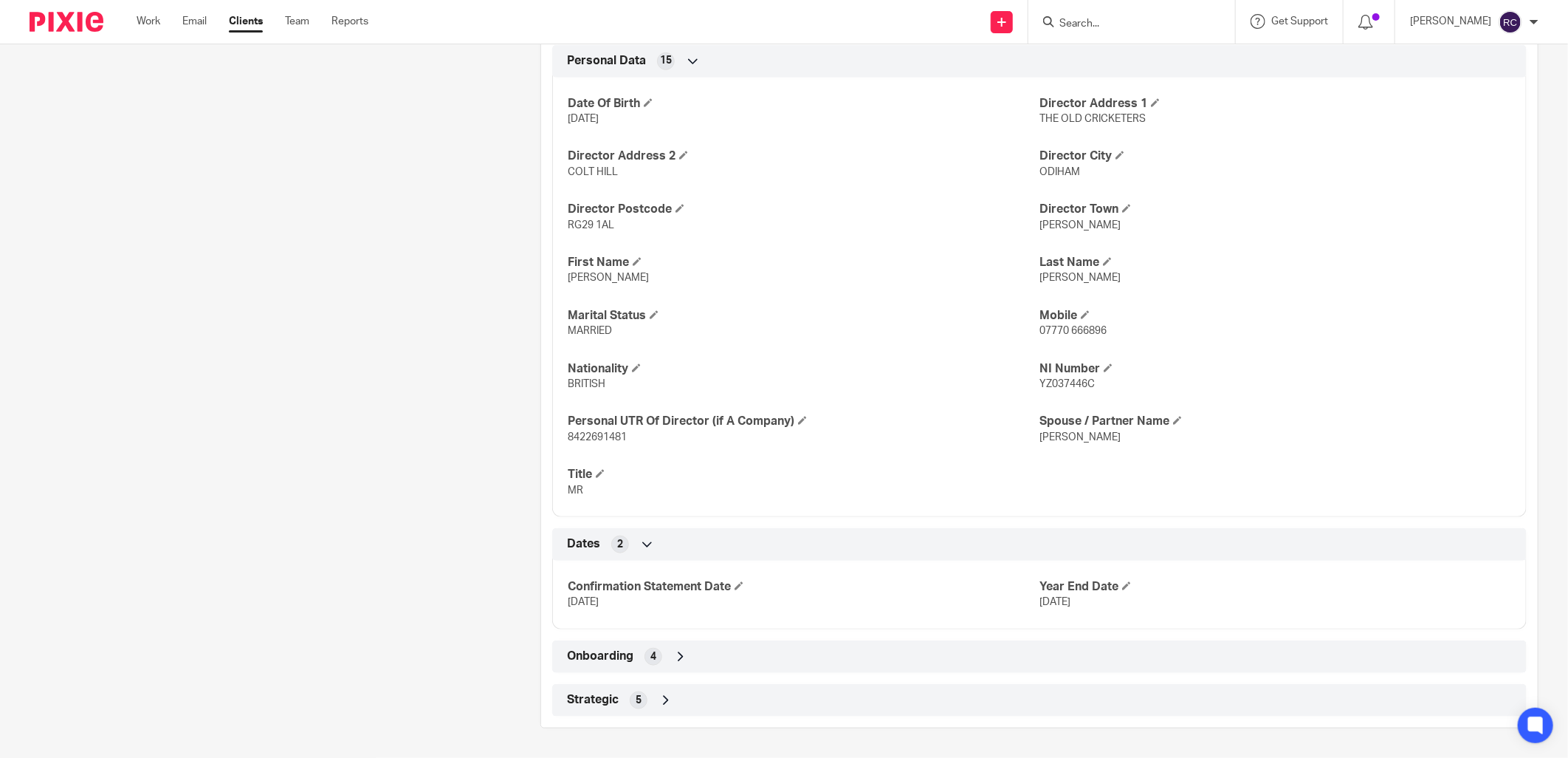
click at [673, 661] on icon at bounding box center [681, 656] width 15 height 15
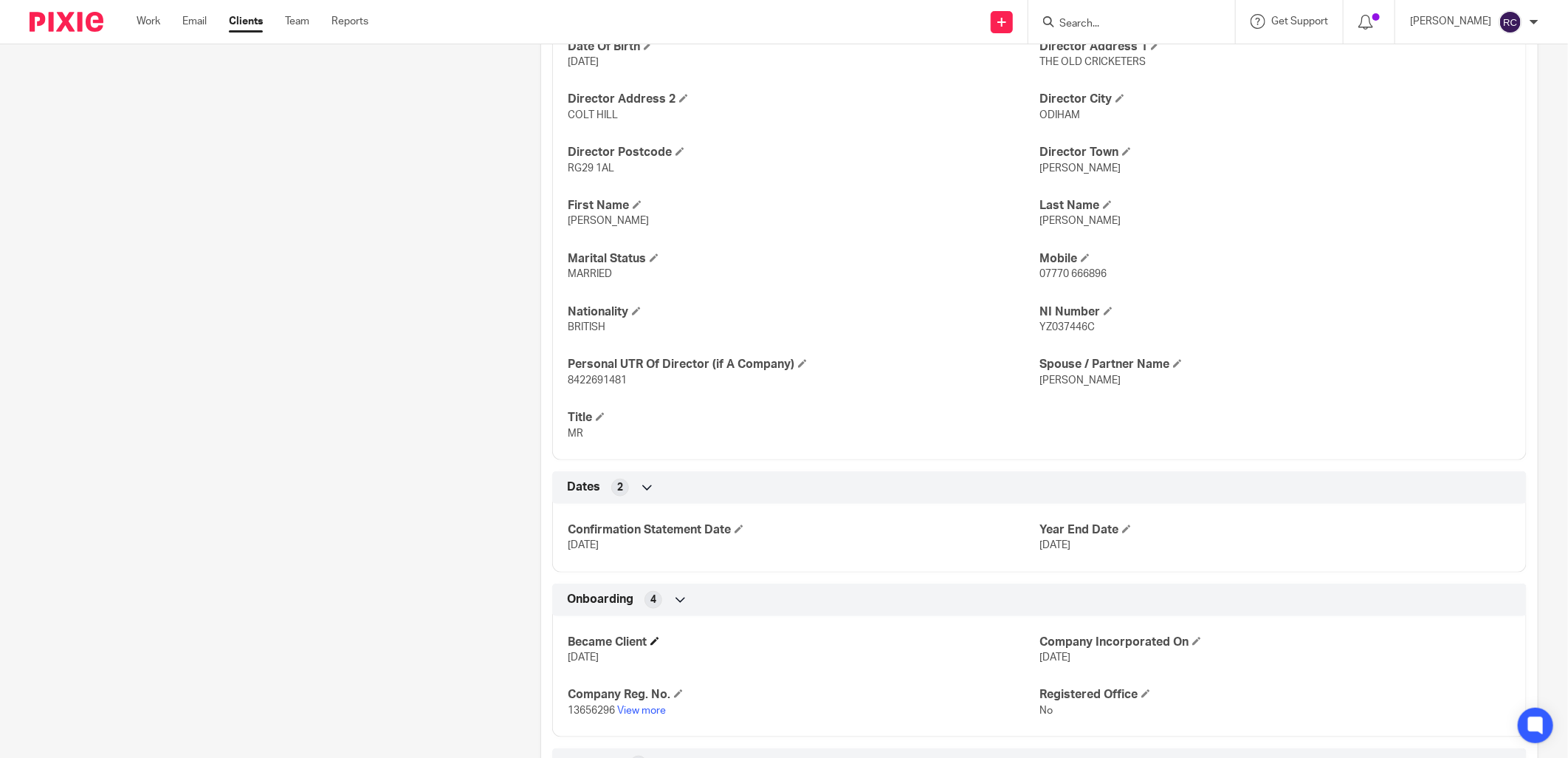
scroll to position [758, 0]
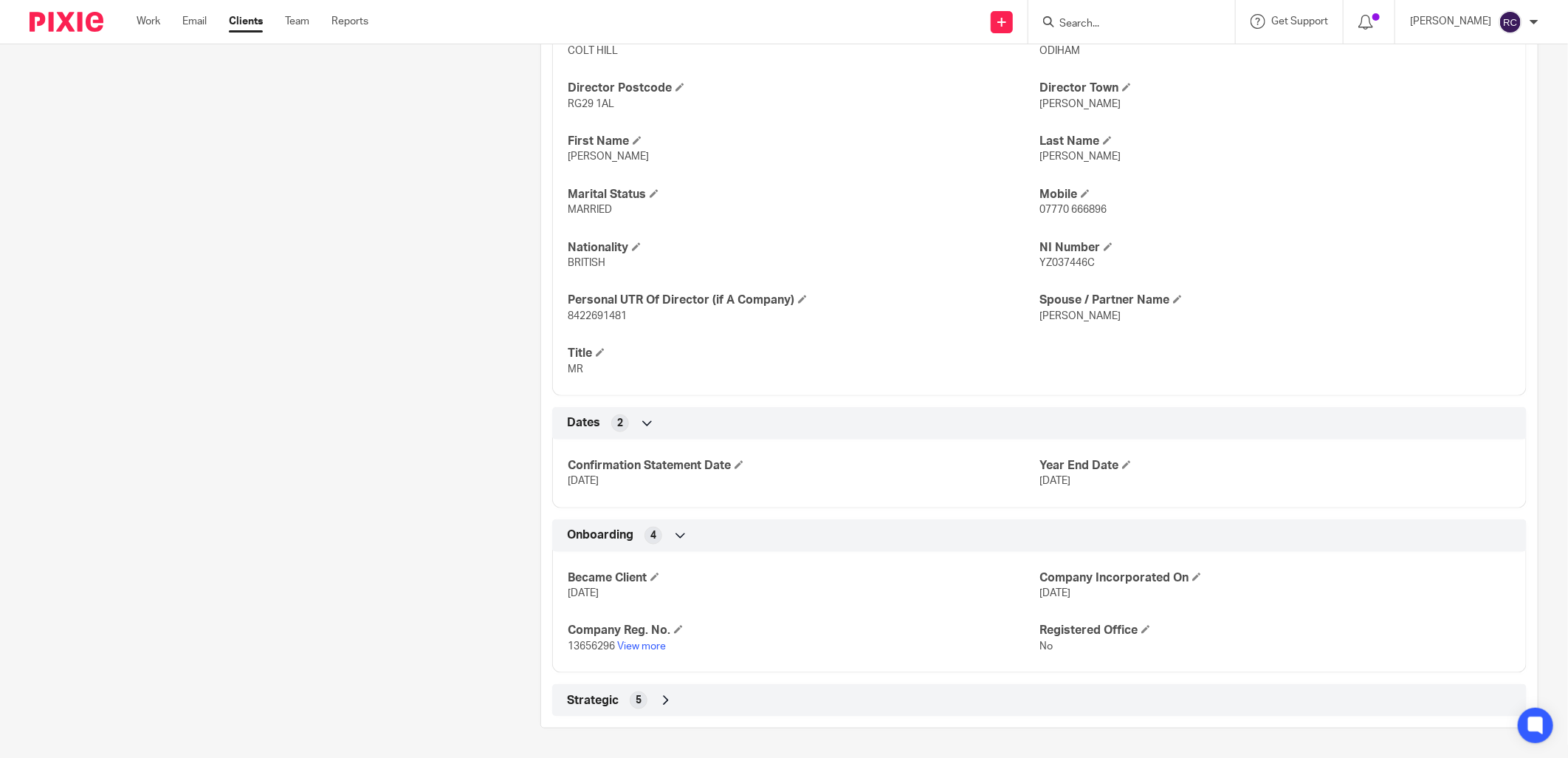
click at [638, 705] on div "5" at bounding box center [639, 700] width 18 height 18
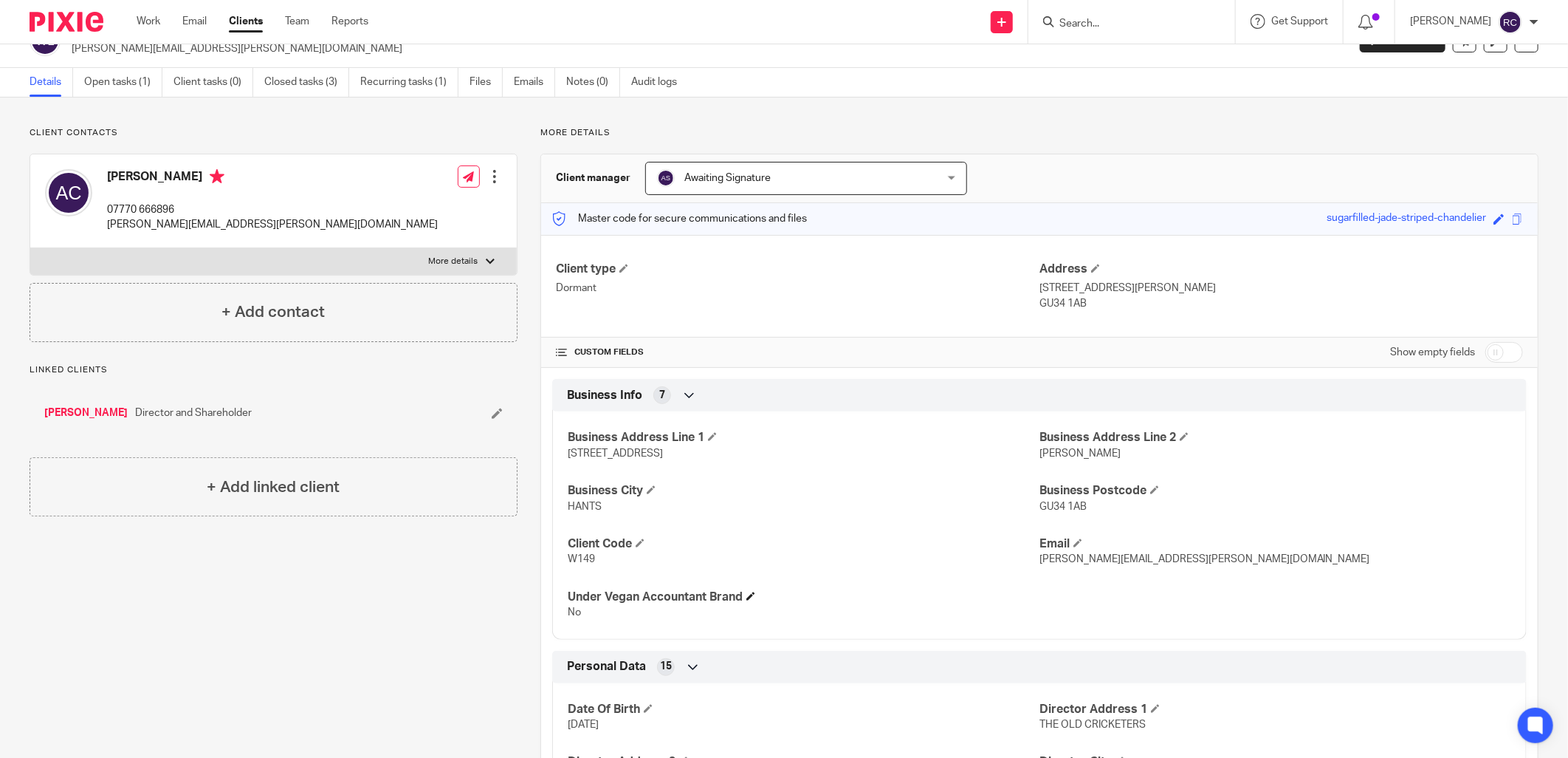
scroll to position [0, 0]
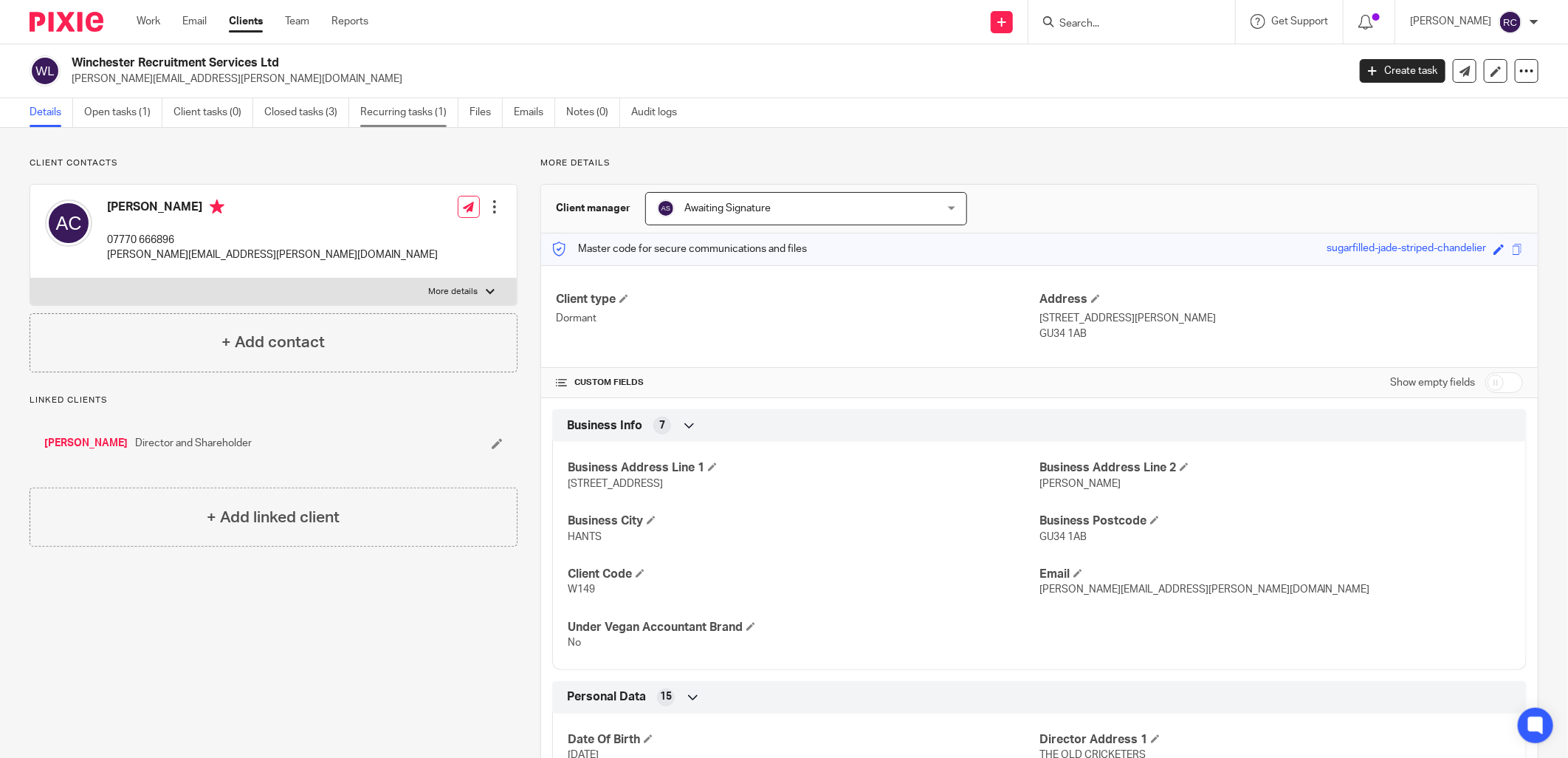
click at [397, 112] on link "Recurring tasks (1)" at bounding box center [409, 112] width 98 height 29
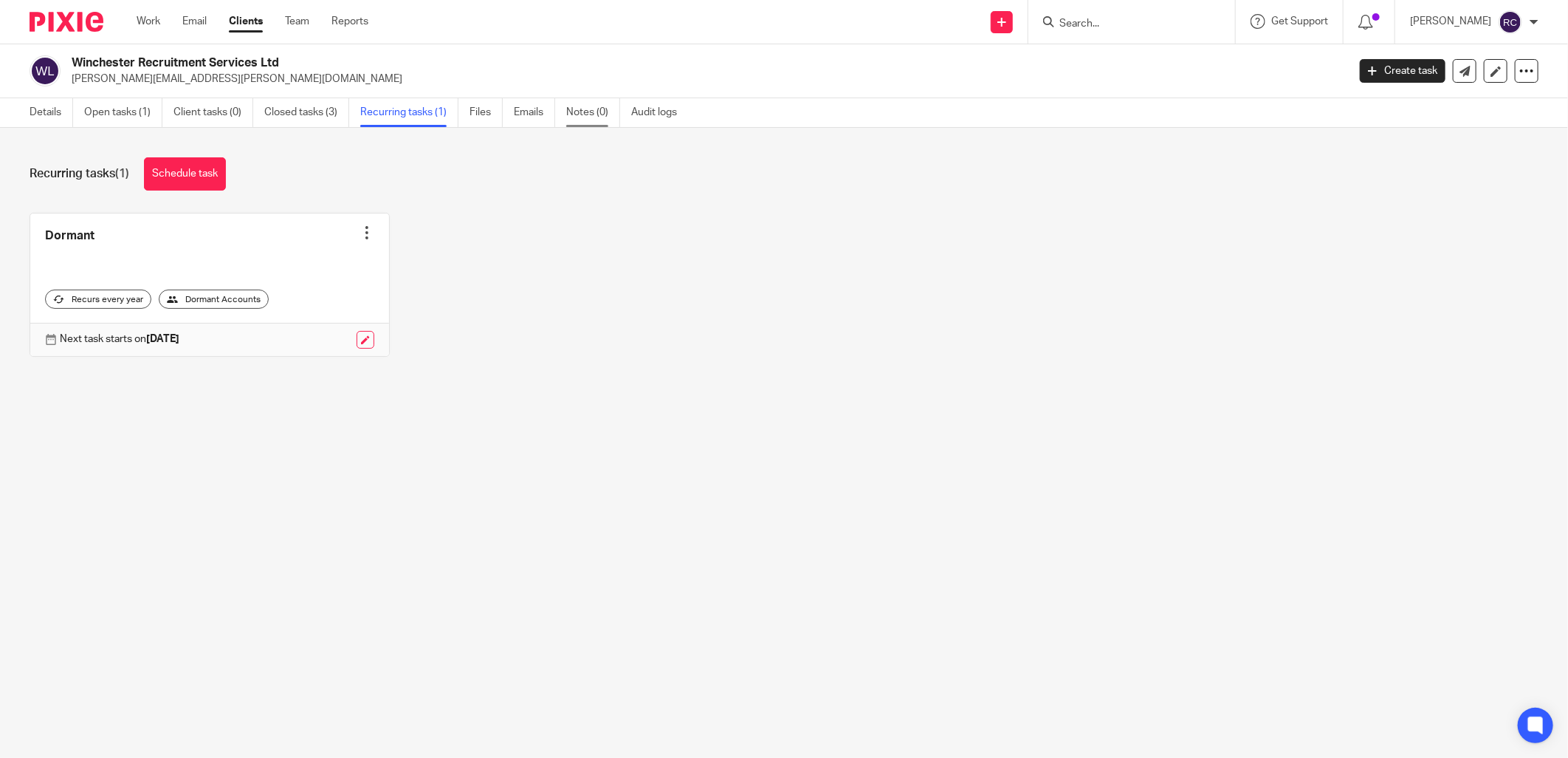
click at [585, 113] on link "Notes (0)" at bounding box center [593, 112] width 53 height 29
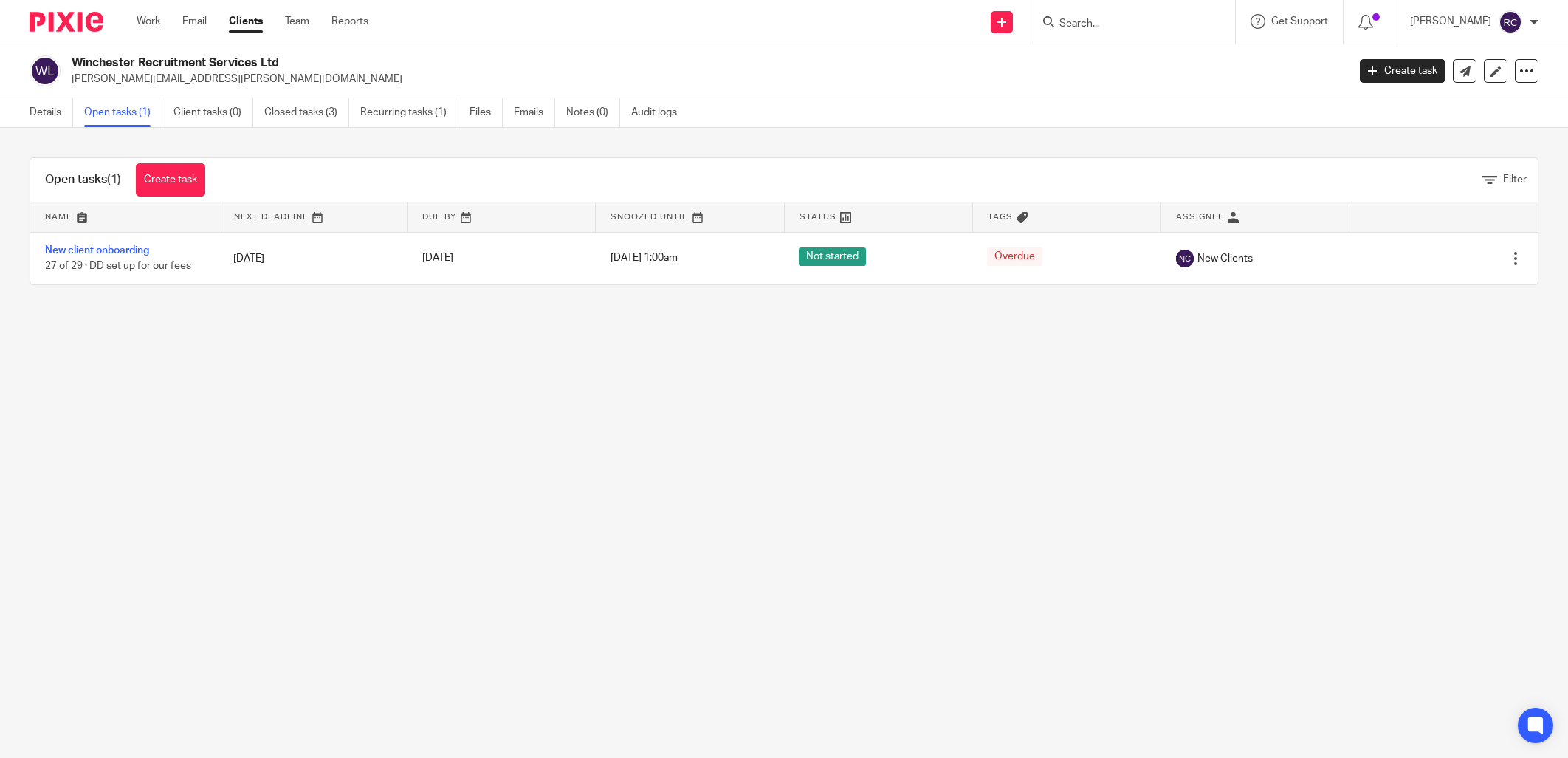
click at [105, 109] on link "Open tasks (1)" at bounding box center [123, 112] width 78 height 29
